Goal: Register for event/course

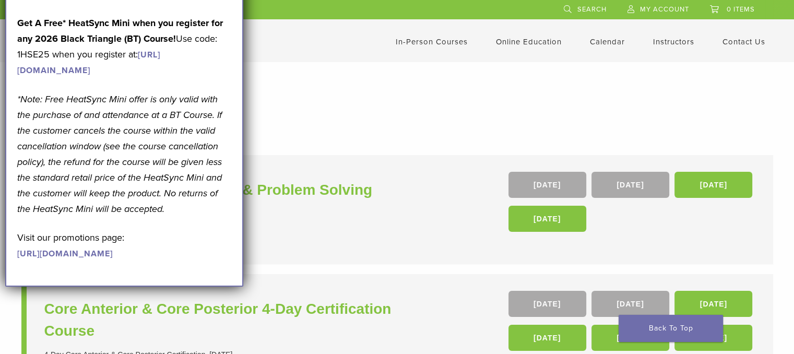
click at [283, 141] on form "**********" at bounding box center [397, 136] width 752 height 21
click at [296, 115] on h1 "In-Person Courses" at bounding box center [397, 106] width 731 height 20
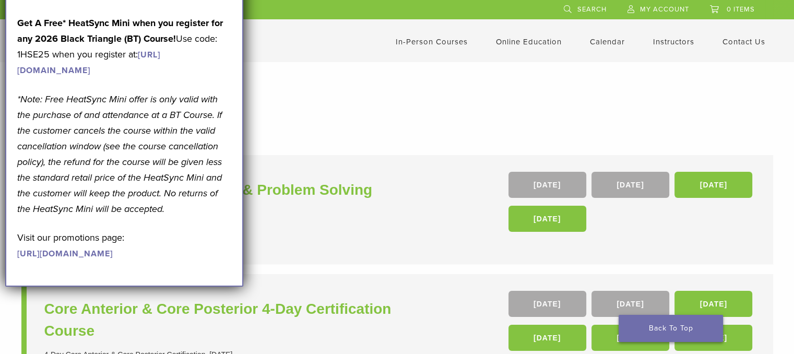
click at [685, 330] on link "Back To Top" at bounding box center [670, 328] width 104 height 27
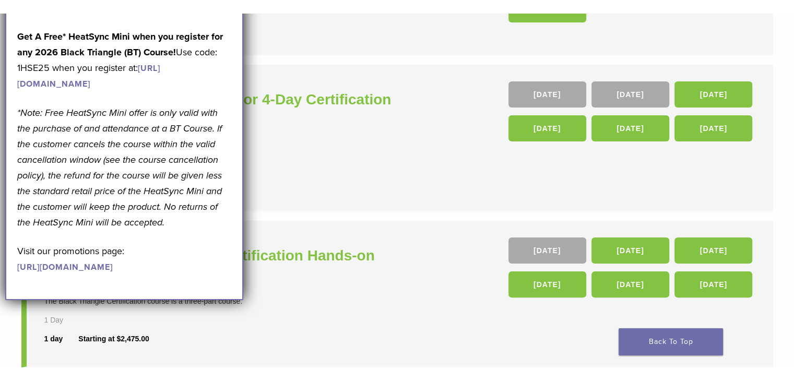
scroll to position [228, 0]
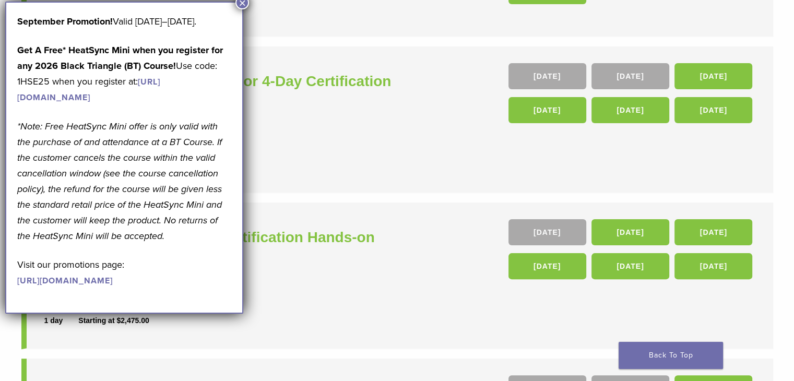
click at [245, 5] on button "×" at bounding box center [242, 3] width 14 height 14
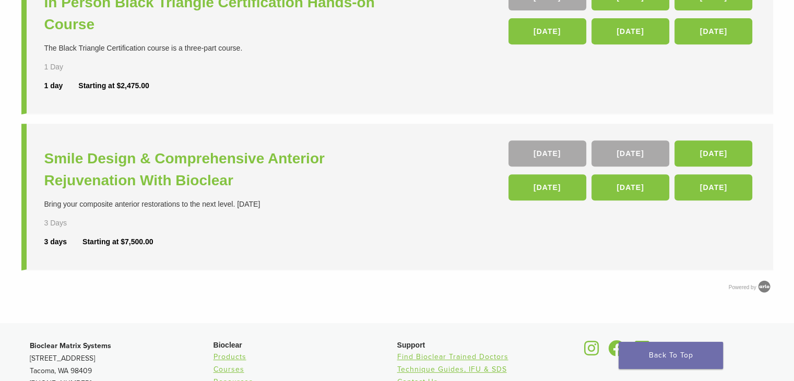
scroll to position [461, 0]
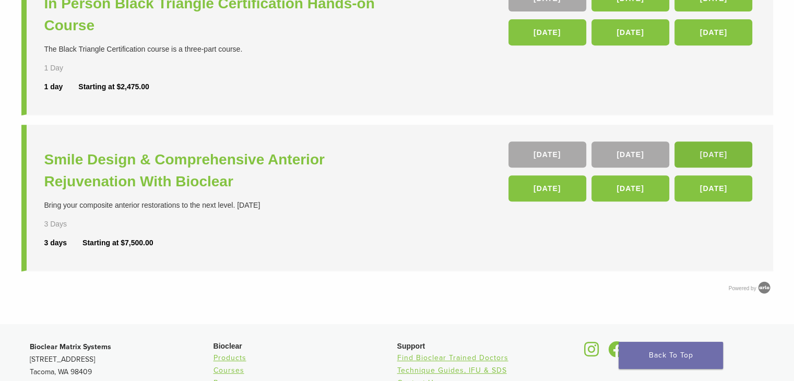
click at [693, 155] on link "19 Mar 26" at bounding box center [713, 154] width 78 height 26
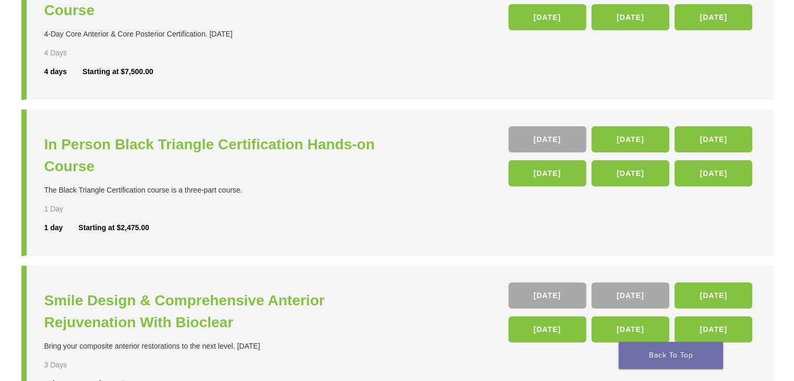
scroll to position [409, 0]
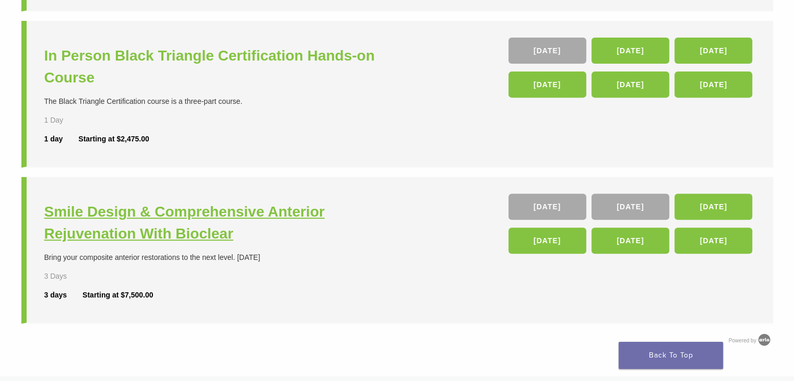
click at [188, 232] on h3 "Smile Design & Comprehensive Anterior Rejuvenation With Bioclear" at bounding box center [221, 223] width 355 height 44
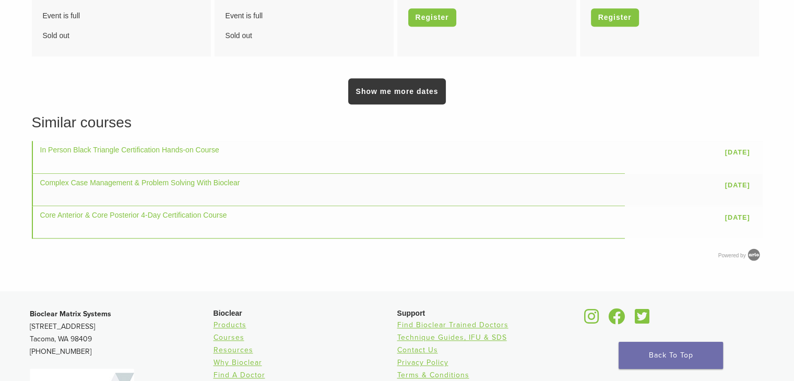
scroll to position [930, 0]
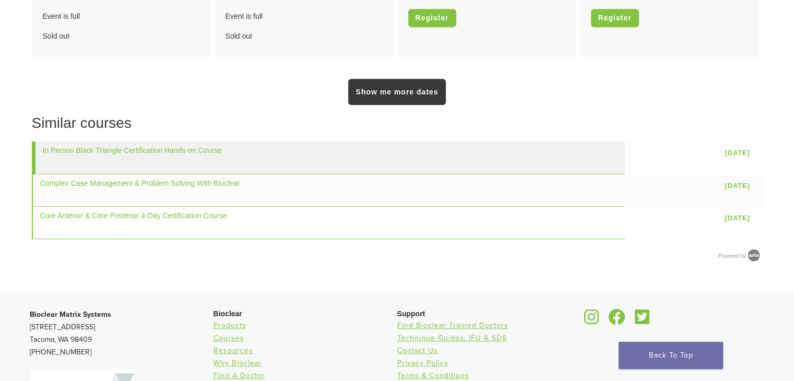
click at [251, 158] on td "In Person Black Triangle Certification Hands-on Course" at bounding box center [328, 157] width 593 height 32
click at [207, 146] on link "In Person Black Triangle Certification Hands-on Course" at bounding box center [132, 150] width 179 height 8
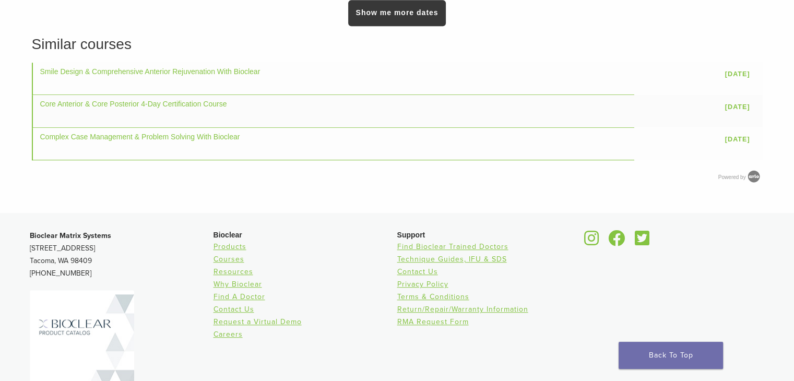
scroll to position [682, 0]
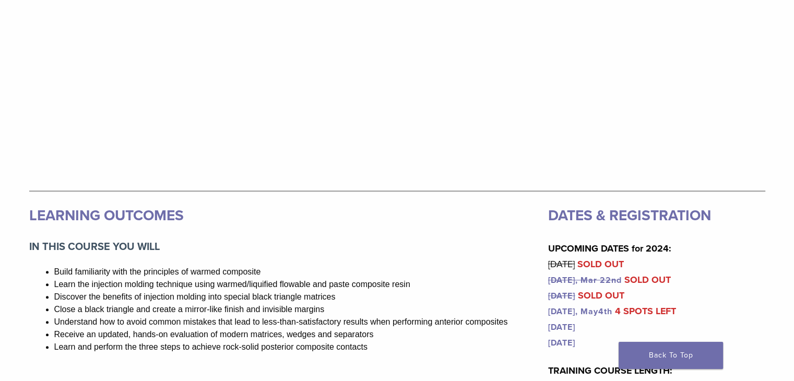
scroll to position [839, 0]
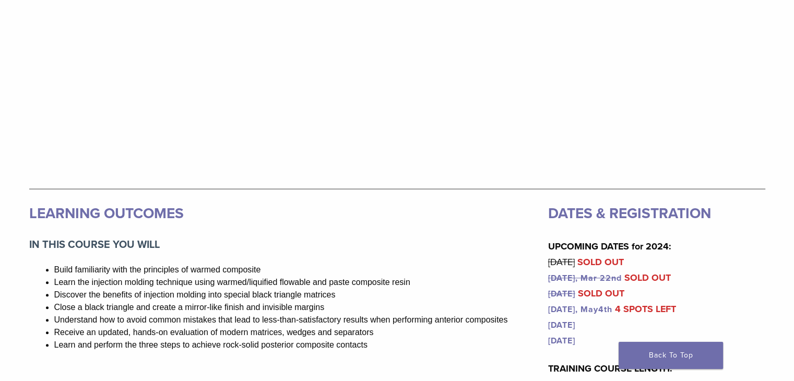
click at [367, 276] on li "Learn the injection molding technique using warmed/liquified flowable and paste…" at bounding box center [294, 282] width 481 height 13
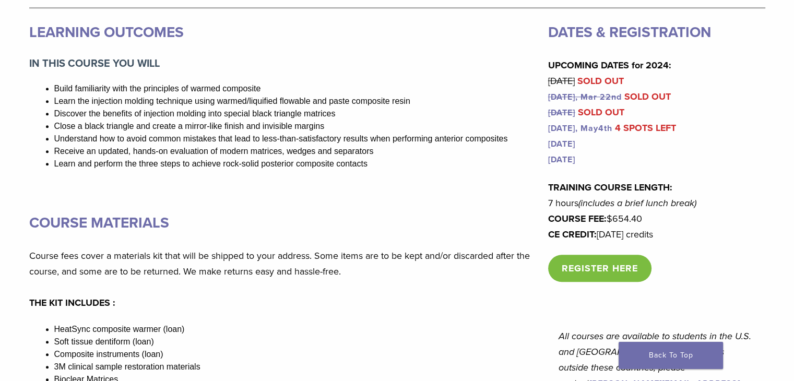
scroll to position [1021, 0]
click at [591, 272] on link "REGISTER HERE" at bounding box center [599, 267] width 103 height 27
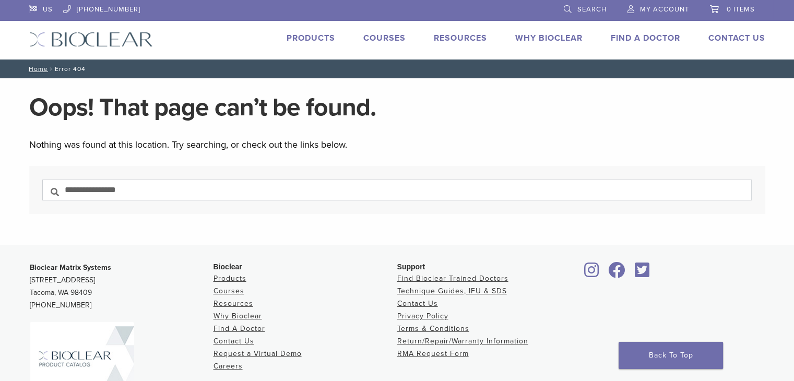
click at [390, 42] on link "Courses" at bounding box center [384, 38] width 42 height 10
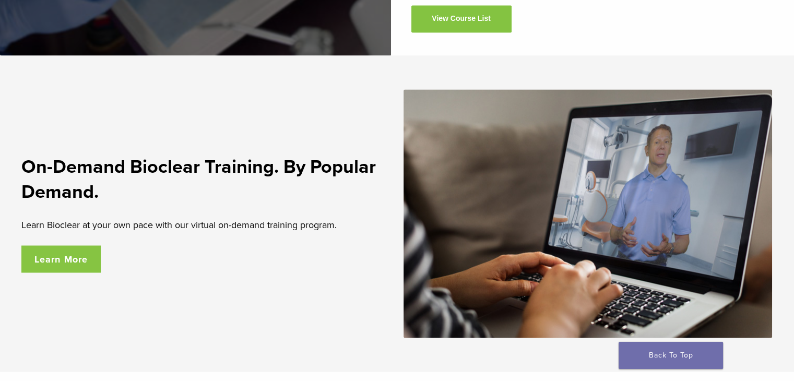
scroll to position [1739, 0]
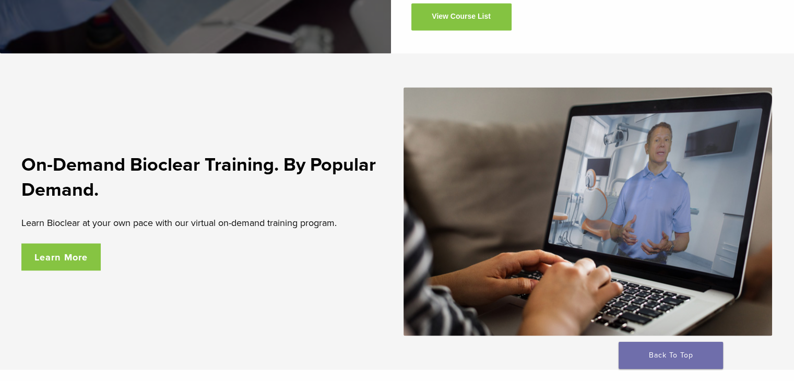
click at [90, 261] on link "Learn More" at bounding box center [61, 256] width 80 height 27
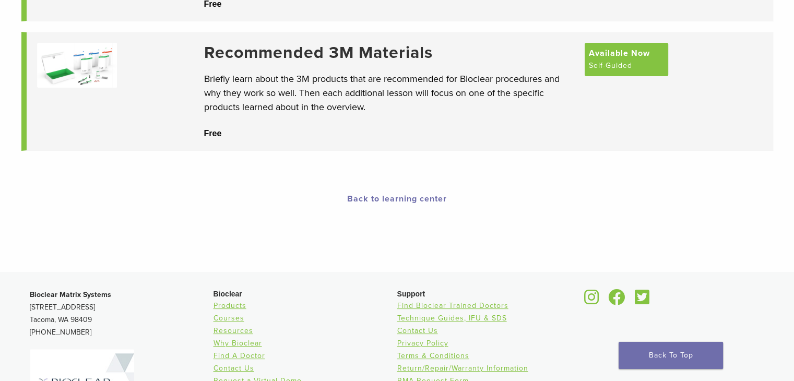
scroll to position [221, 0]
click at [633, 58] on span "Available Now" at bounding box center [619, 52] width 61 height 13
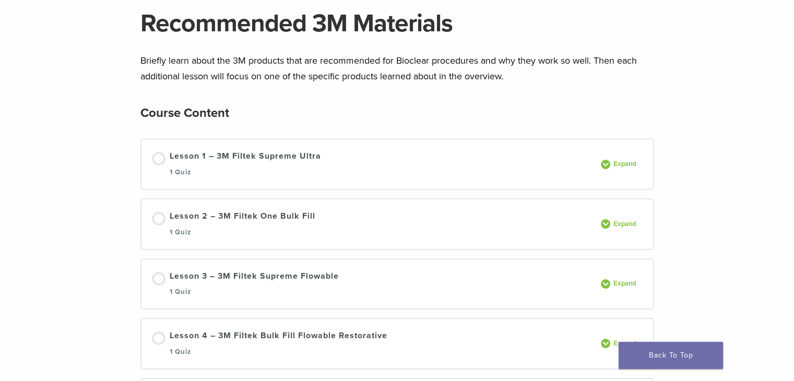
scroll to position [86, 0]
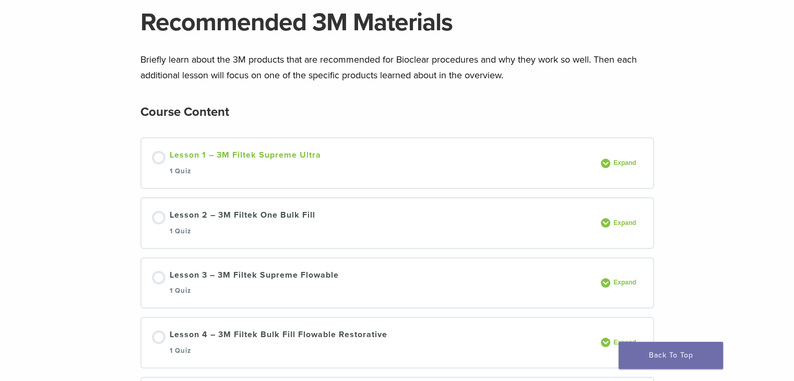
click at [409, 174] on link "Lesson 1 – 3M Filtek Supreme Ultra 1 Quiz" at bounding box center [373, 163] width 443 height 29
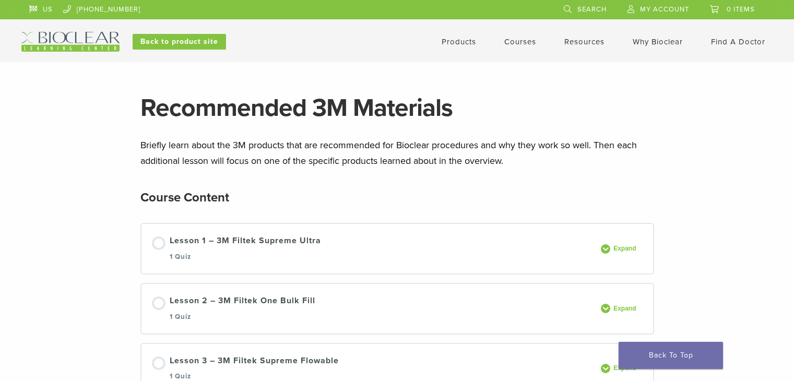
scroll to position [86, 0]
